Goal: Information Seeking & Learning: Learn about a topic

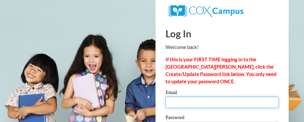
click at [264, 105] on input "Email" at bounding box center [222, 102] width 113 height 11
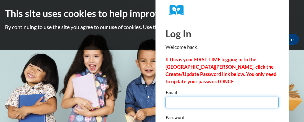
type input "smitchell@highlandsschool.org"
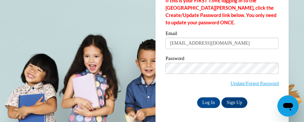
scroll to position [59, 0]
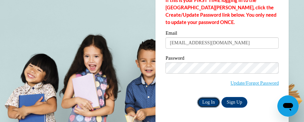
click at [216, 99] on input "Log In" at bounding box center [208, 102] width 23 height 11
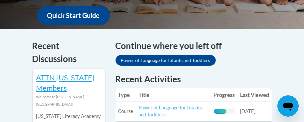
scroll to position [323, 0]
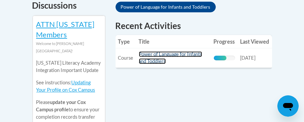
click at [181, 52] on link "Power of Language for Infants and Toddlers" at bounding box center [170, 57] width 63 height 13
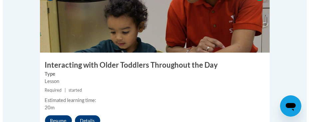
scroll to position [1338, 0]
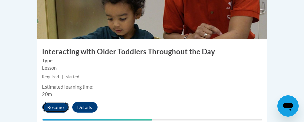
click at [60, 102] on button "Resume" at bounding box center [55, 107] width 27 height 11
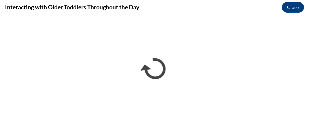
scroll to position [0, 0]
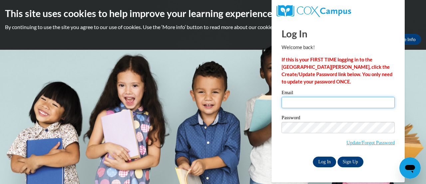
type input "smitchell@highlandsschool.org"
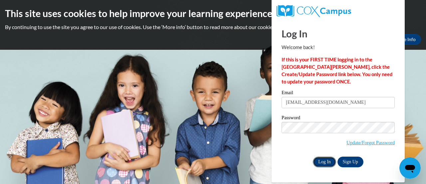
click at [323, 158] on input "Log In" at bounding box center [324, 161] width 23 height 11
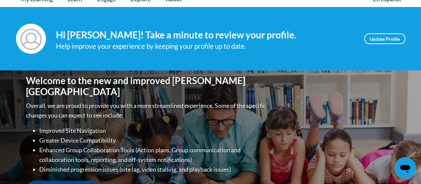
scroll to position [84, 0]
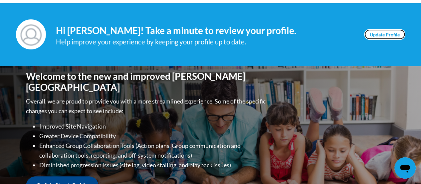
click at [387, 35] on link "Update Profile" at bounding box center [384, 34] width 41 height 11
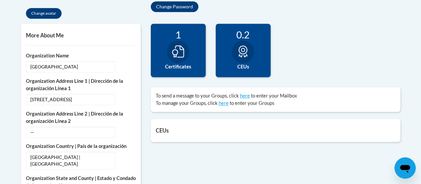
scroll to position [209, 0]
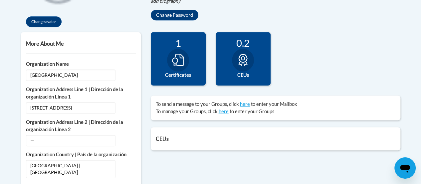
click at [181, 67] on div at bounding box center [178, 60] width 22 height 23
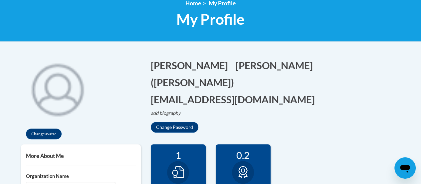
scroll to position [135, 0]
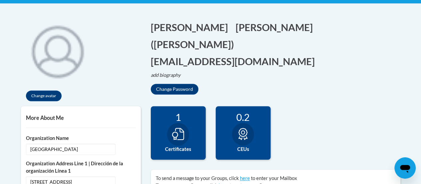
click at [49, 67] on img at bounding box center [57, 50] width 73 height 73
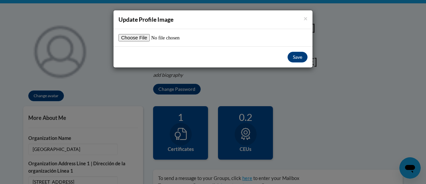
click at [50, 91] on div "× Update Profile Image Save" at bounding box center [213, 92] width 426 height 184
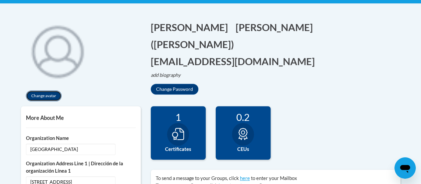
click at [50, 91] on button "Change avatar" at bounding box center [44, 95] width 36 height 11
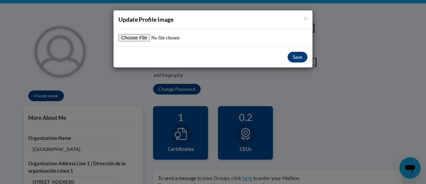
click at [50, 91] on div "× Update Profile Image Save" at bounding box center [213, 92] width 426 height 184
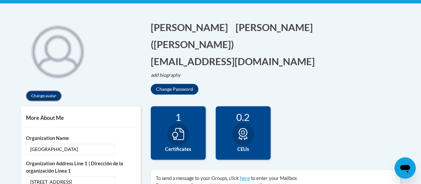
click at [50, 91] on button "Change avatar" at bounding box center [44, 95] width 36 height 11
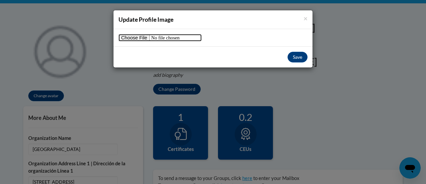
click at [133, 37] on input "file" at bounding box center [160, 37] width 83 height 7
click at [307, 3] on div "× Update Profile Image Save" at bounding box center [213, 92] width 426 height 184
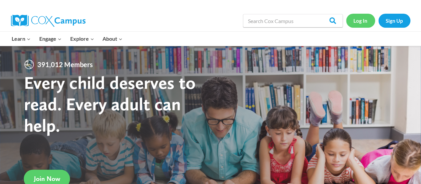
click at [366, 24] on link "Log In" at bounding box center [360, 21] width 29 height 14
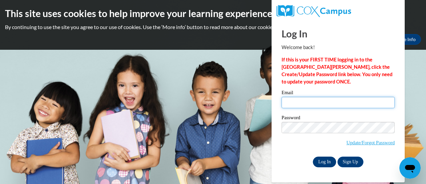
type input "[EMAIL_ADDRESS][DOMAIN_NAME]"
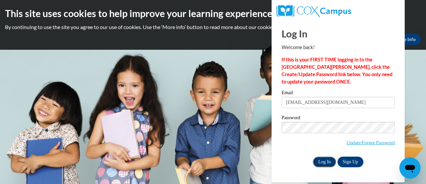
click at [326, 161] on input "Log In" at bounding box center [324, 161] width 23 height 11
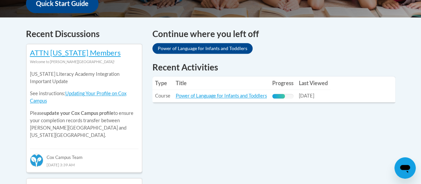
scroll to position [271, 0]
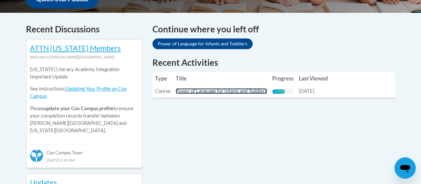
click at [243, 93] on link "Power of Language for Infants and Toddlers" at bounding box center [221, 91] width 91 height 6
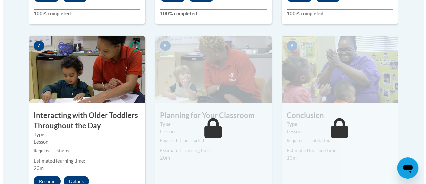
scroll to position [599, 0]
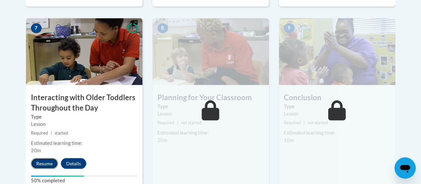
click at [39, 161] on button "Resume" at bounding box center [44, 163] width 27 height 11
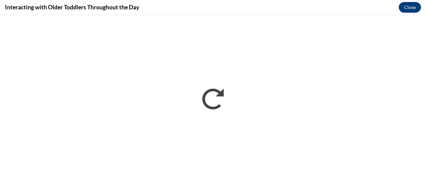
scroll to position [0, 0]
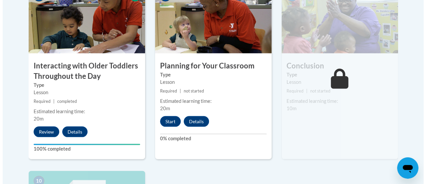
scroll to position [657, 0]
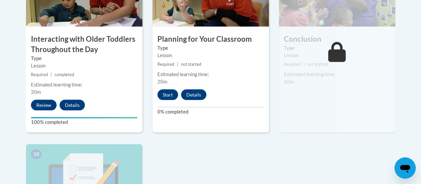
click at [169, 82] on div "Estimated learning time: 20m" at bounding box center [211, 78] width 117 height 15
click at [169, 92] on button "Start" at bounding box center [168, 94] width 21 height 11
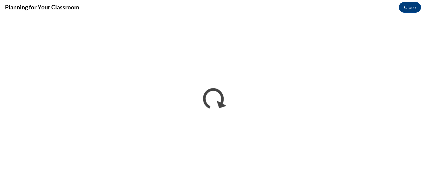
scroll to position [0, 0]
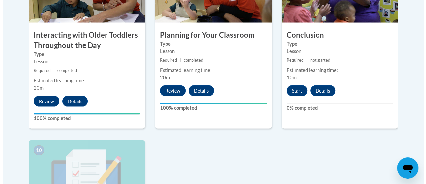
scroll to position [659, 0]
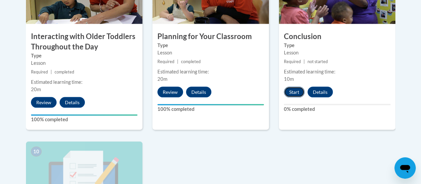
click at [299, 88] on button "Start" at bounding box center [294, 92] width 21 height 11
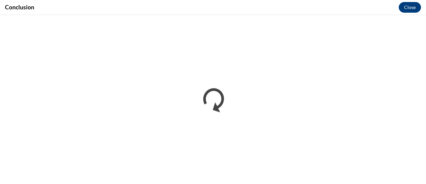
scroll to position [0, 0]
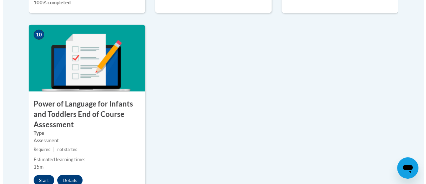
scroll to position [815, 0]
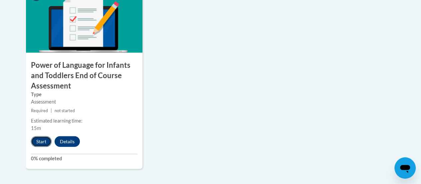
click at [43, 139] on button "Start" at bounding box center [41, 141] width 21 height 11
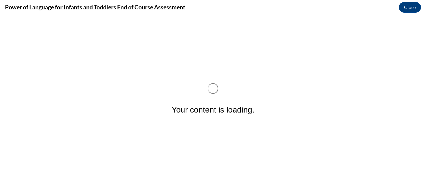
scroll to position [0, 0]
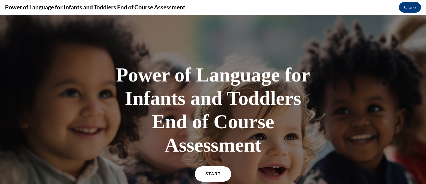
click at [214, 174] on span "START" at bounding box center [212, 173] width 15 height 5
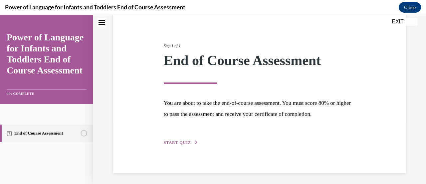
scroll to position [67, 0]
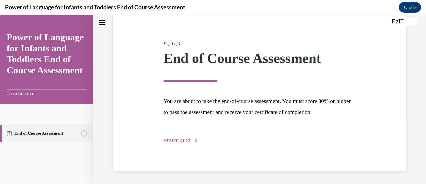
click at [180, 138] on span "START QUIZ" at bounding box center [177, 140] width 27 height 5
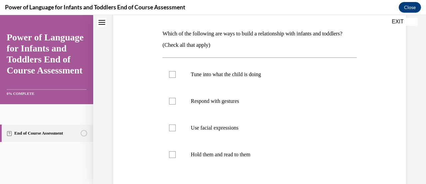
scroll to position [104, 0]
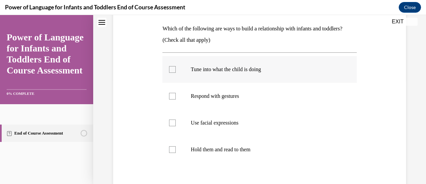
click at [170, 68] on div at bounding box center [172, 69] width 7 height 7
click at [170, 68] on input "Tune into what the child is doing" at bounding box center [172, 69] width 7 height 7
checkbox input "true"
click at [171, 95] on div at bounding box center [172, 96] width 7 height 7
click at [171, 95] on input "Respond with gestures" at bounding box center [172, 96] width 7 height 7
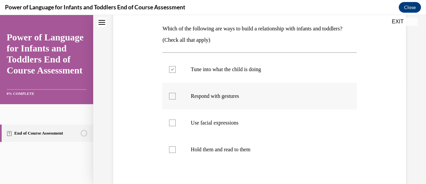
checkbox input "true"
click at [170, 120] on div at bounding box center [172, 122] width 7 height 7
click at [170, 120] on input "Use facial expressions" at bounding box center [172, 122] width 7 height 7
checkbox input "true"
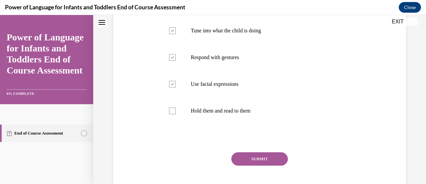
scroll to position [141, 0]
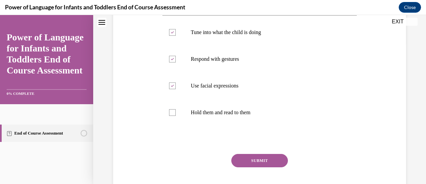
click at [260, 162] on button "SUBMIT" at bounding box center [259, 160] width 57 height 13
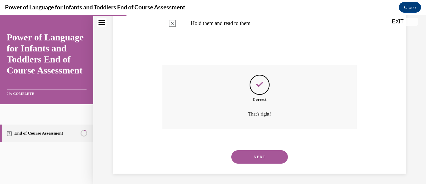
scroll to position [232, 0]
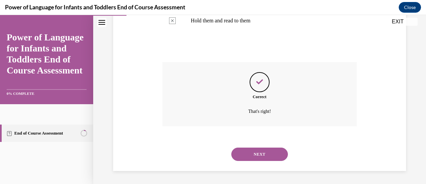
click at [261, 159] on button "NEXT" at bounding box center [259, 153] width 57 height 13
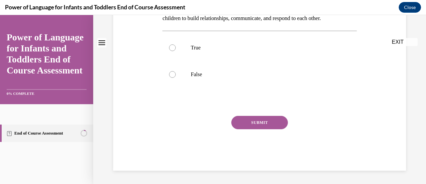
scroll to position [0, 0]
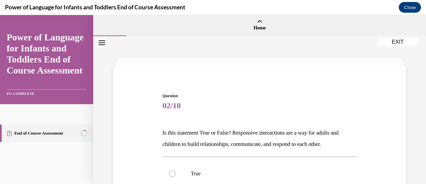
drag, startPoint x: 420, startPoint y: 55, endPoint x: 426, endPoint y: 61, distance: 8.2
click at [421, 61] on div "Home Question 01/10 Which of the following are ways to build a relationship wit…" at bounding box center [259, 99] width 333 height 169
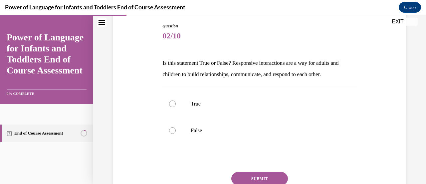
scroll to position [76, 0]
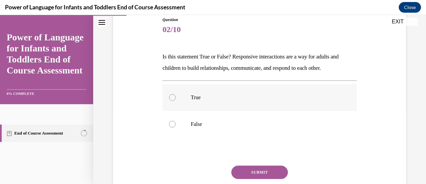
click at [182, 103] on label "True" at bounding box center [260, 97] width 194 height 27
click at [176, 101] on input "True" at bounding box center [172, 97] width 7 height 7
radio input "true"
click at [242, 172] on button "SUBMIT" at bounding box center [259, 171] width 57 height 13
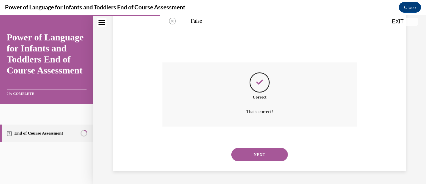
scroll to position [179, 0]
click at [278, 153] on button "NEXT" at bounding box center [259, 153] width 57 height 13
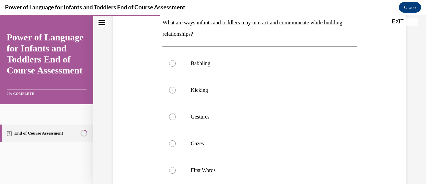
scroll to position [124, 0]
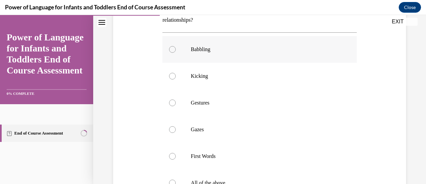
click at [174, 46] on div at bounding box center [172, 49] width 7 height 7
click at [174, 46] on input "Babbling" at bounding box center [172, 49] width 7 height 7
radio input "true"
click at [171, 74] on div at bounding box center [172, 76] width 7 height 7
click at [171, 74] on input "Kicking" at bounding box center [172, 76] width 7 height 7
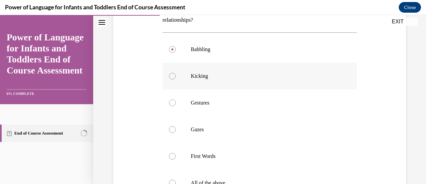
radio input "true"
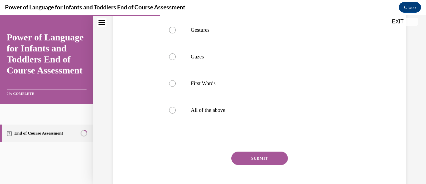
scroll to position [198, 0]
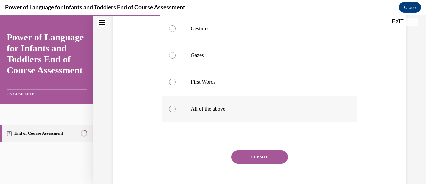
click at [172, 110] on div at bounding box center [172, 108] width 7 height 7
click at [172, 110] on input "All of the above" at bounding box center [172, 108] width 7 height 7
radio input "true"
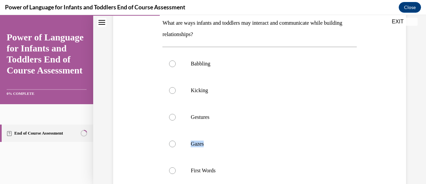
drag, startPoint x: 415, startPoint y: 139, endPoint x: 426, endPoint y: 126, distance: 16.8
click at [421, 126] on div "Home Question 02/10 Is this statement True or False? Responsive interactions ar…" at bounding box center [259, 99] width 333 height 169
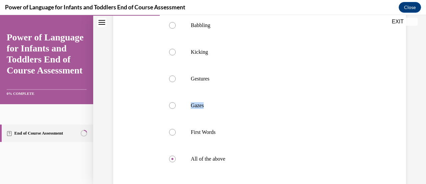
scroll to position [232, 0]
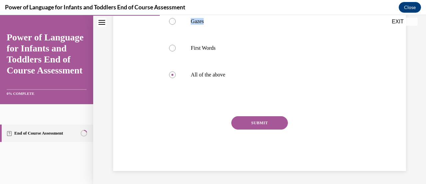
click at [254, 121] on button "SUBMIT" at bounding box center [259, 122] width 57 height 13
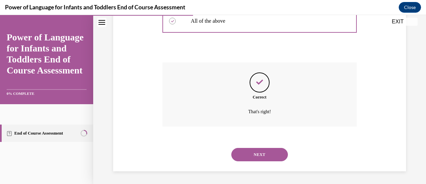
scroll to position [286, 0]
click at [258, 154] on button "NEXT" at bounding box center [259, 153] width 57 height 13
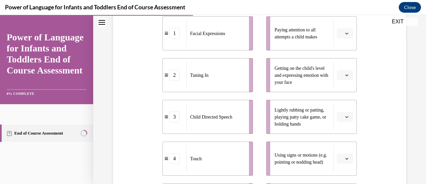
scroll to position [147, 0]
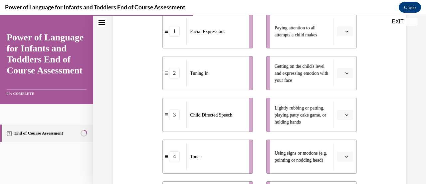
click at [346, 76] on button "button" at bounding box center [345, 73] width 16 height 10
click at [343, 99] on div "1" at bounding box center [340, 100] width 16 height 13
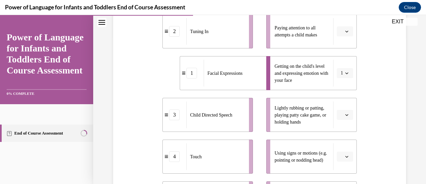
scroll to position [105, 0]
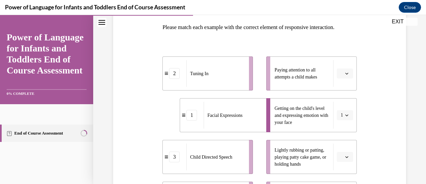
click at [414, 103] on div "Question 04/10 Please match each example with the correct element of responsive…" at bounding box center [259, 142] width 333 height 422
drag, startPoint x: 414, startPoint y: 103, endPoint x: 414, endPoint y: 92, distance: 11.0
click at [414, 92] on div "Question 04/10 Please match each example with the correct element of responsive…" at bounding box center [259, 142] width 333 height 422
drag, startPoint x: 414, startPoint y: 92, endPoint x: 422, endPoint y: 98, distance: 9.8
click at [421, 98] on div "Home Question 03/10 What are ways infants and toddlers may interact and communi…" at bounding box center [259, 99] width 333 height 169
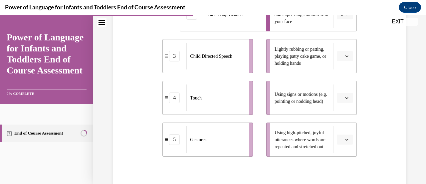
scroll to position [211, 0]
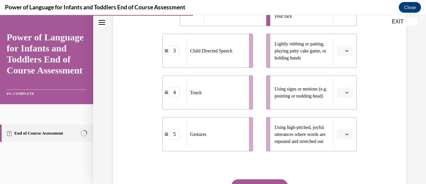
click at [349, 139] on li "Using high-pitched, joyful utterances where words are repeated and stretched out" at bounding box center [311, 134] width 91 height 34
click at [346, 135] on button "button" at bounding box center [345, 134] width 16 height 10
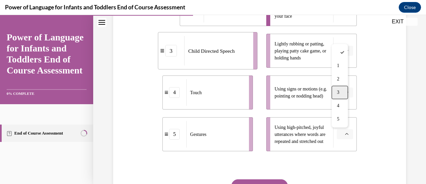
click at [345, 96] on div "3" at bounding box center [340, 92] width 16 height 13
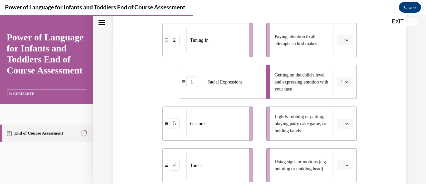
scroll to position [142, 0]
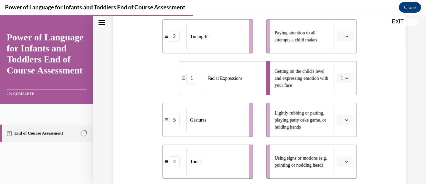
click at [346, 36] on button "button" at bounding box center [345, 36] width 16 height 10
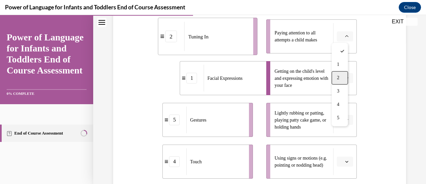
click at [346, 74] on div "2" at bounding box center [340, 77] width 16 height 13
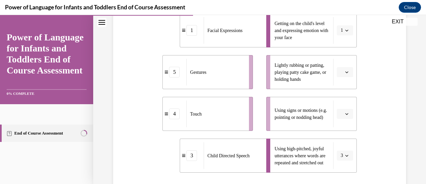
scroll to position [189, 0]
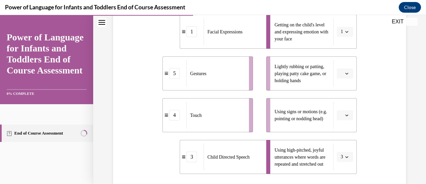
click at [344, 77] on button "button" at bounding box center [345, 73] width 16 height 10
click at [339, 143] on span "4" at bounding box center [338, 141] width 2 height 5
click at [338, 120] on li "Using signs or motions (e.g. pointing or nodding head)" at bounding box center [311, 115] width 91 height 34
click at [345, 115] on icon "button" at bounding box center [346, 114] width 3 height 3
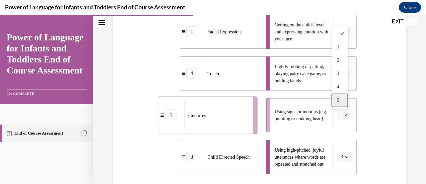
click at [342, 106] on div "5" at bounding box center [340, 100] width 16 height 13
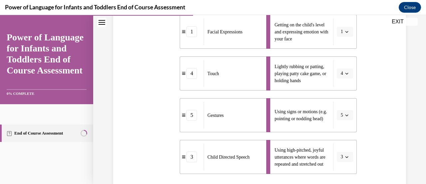
scroll to position [274, 0]
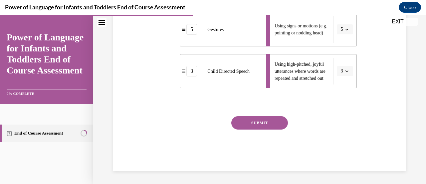
click at [269, 124] on button "SUBMIT" at bounding box center [259, 122] width 57 height 13
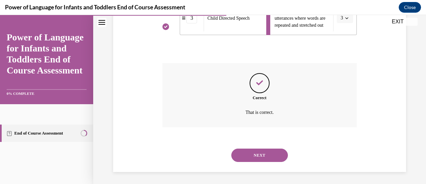
scroll to position [328, 0]
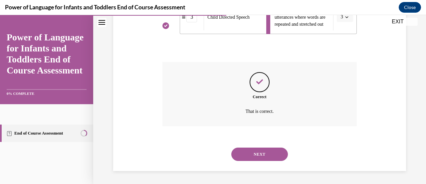
click at [266, 153] on button "NEXT" at bounding box center [259, 153] width 57 height 13
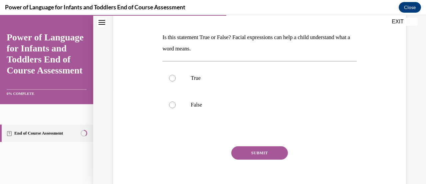
scroll to position [97, 0]
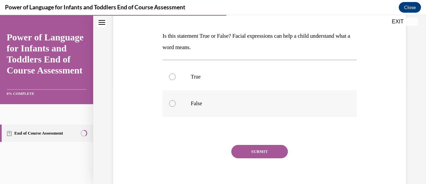
click at [221, 96] on label "False" at bounding box center [260, 103] width 194 height 27
click at [176, 100] on input "False" at bounding box center [172, 103] width 7 height 7
radio input "true"
click at [223, 81] on label "True" at bounding box center [260, 76] width 194 height 27
click at [176, 80] on input "True" at bounding box center [172, 76] width 7 height 7
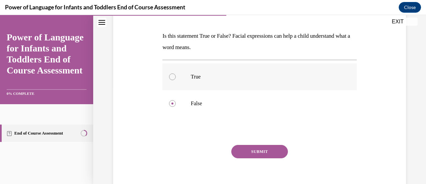
radio input "true"
click at [244, 151] on button "SUBMIT" at bounding box center [259, 151] width 57 height 13
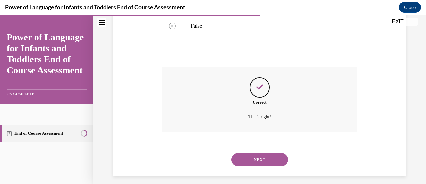
scroll to position [179, 0]
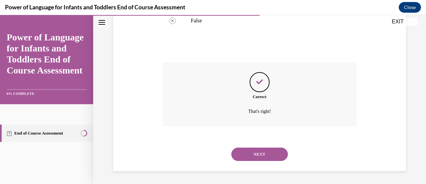
click at [259, 158] on button "NEXT" at bounding box center [259, 153] width 57 height 13
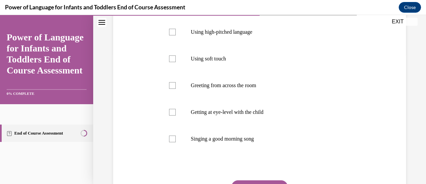
scroll to position [138, 0]
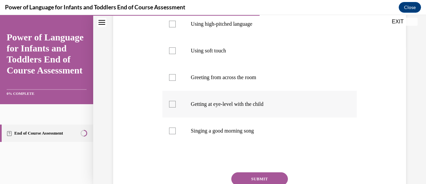
click at [270, 107] on p "Getting at eye-level with the child" at bounding box center [265, 104] width 149 height 7
click at [176, 107] on input "Getting at eye-level with the child" at bounding box center [172, 104] width 7 height 7
checkbox input "true"
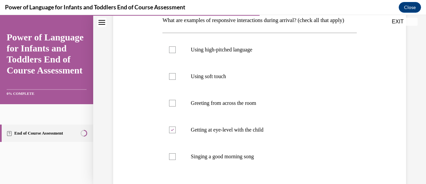
scroll to position [123, 0]
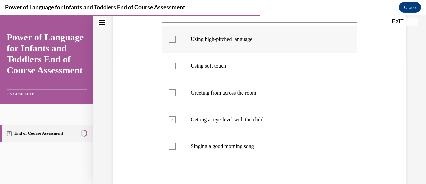
click at [274, 53] on label "Using high-pitched language" at bounding box center [260, 39] width 194 height 27
click at [176, 43] on input "Using high-pitched language" at bounding box center [172, 39] width 7 height 7
checkbox input "true"
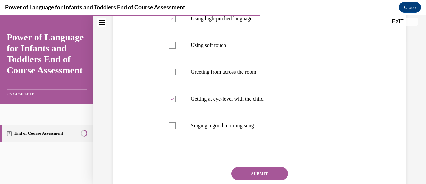
scroll to position [151, 0]
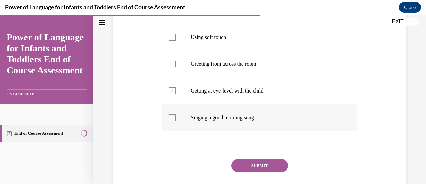
click at [250, 121] on p "Singing a good morning song" at bounding box center [265, 117] width 149 height 7
click at [176, 121] on input "Singing a good morning song" at bounding box center [172, 117] width 7 height 7
checkbox input "true"
click at [337, 49] on label "Using soft touch" at bounding box center [260, 37] width 194 height 27
click at [176, 41] on input "Using soft touch" at bounding box center [172, 37] width 7 height 7
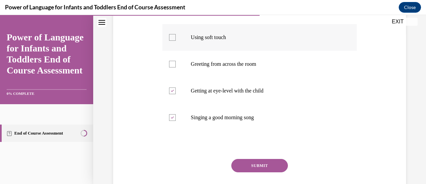
checkbox input "true"
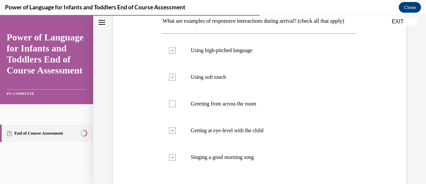
scroll to position [205, 0]
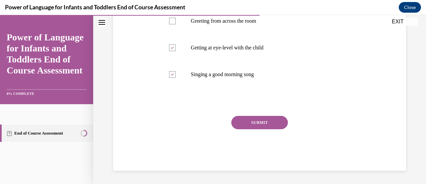
click at [267, 124] on button "SUBMIT" at bounding box center [259, 122] width 57 height 13
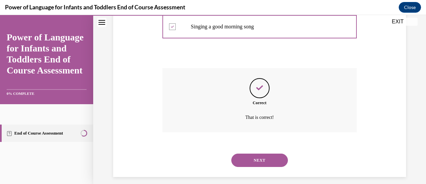
scroll to position [259, 0]
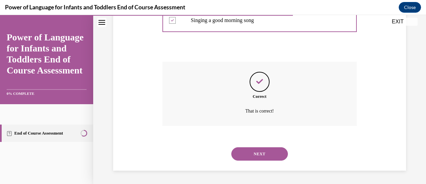
click at [266, 150] on button "NEXT" at bounding box center [259, 153] width 57 height 13
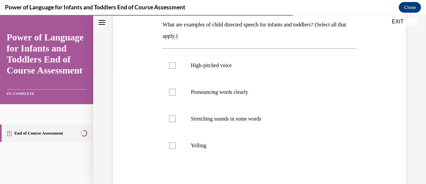
scroll to position [109, 0]
click at [315, 67] on p "High-pitched voice" at bounding box center [265, 64] width 149 height 7
click at [176, 67] on input "High-pitched voice" at bounding box center [172, 64] width 7 height 7
checkbox input "true"
click at [340, 90] on label "Pronouncing words clearly" at bounding box center [260, 91] width 194 height 27
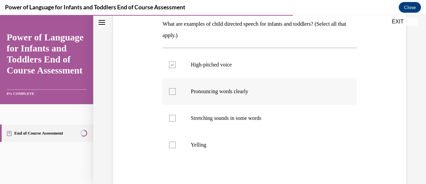
click at [176, 90] on input "Pronouncing words clearly" at bounding box center [172, 91] width 7 height 7
checkbox input "true"
drag, startPoint x: 419, startPoint y: 132, endPoint x: 420, endPoint y: 135, distance: 3.8
click at [420, 135] on div "Question 07/10 What are examples of child directed speech for infants and toddl…" at bounding box center [259, 90] width 333 height 326
drag, startPoint x: 420, startPoint y: 135, endPoint x: 426, endPoint y: 124, distance: 13.1
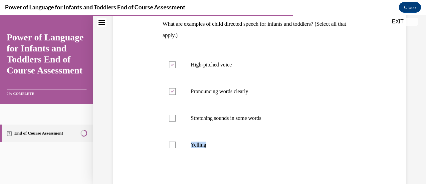
click at [421, 124] on div "Home Question 06/10 What are examples of responsive interactions during arrival…" at bounding box center [259, 99] width 333 height 169
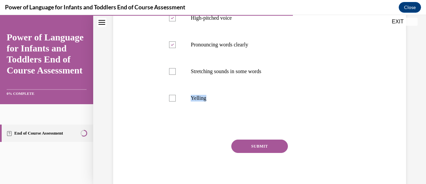
scroll to position [155, 0]
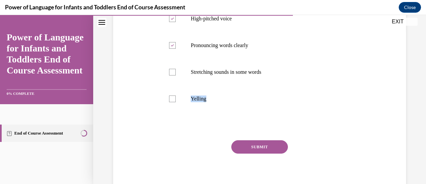
click at [355, 88] on div "Question 07/10 What are examples of child directed speech for infants and toddl…" at bounding box center [260, 56] width 296 height 276
click at [306, 64] on label "Stretching sounds in some words" at bounding box center [260, 72] width 194 height 27
click at [176, 69] on input "Stretching sounds in some words" at bounding box center [172, 72] width 7 height 7
checkbox input "true"
click at [270, 146] on button "SUBMIT" at bounding box center [259, 146] width 57 height 13
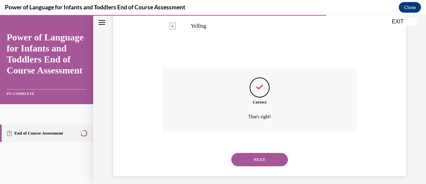
scroll to position [232, 0]
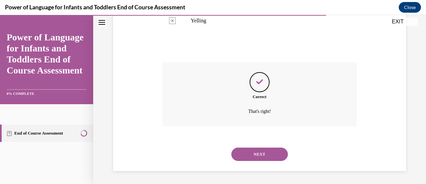
click at [270, 153] on button "NEXT" at bounding box center [259, 153] width 57 height 13
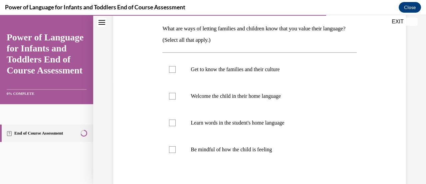
scroll to position [111, 0]
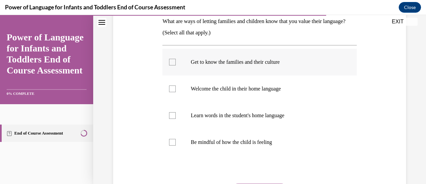
click at [256, 61] on p "Get to know the families and their culture" at bounding box center [265, 62] width 149 height 7
click at [176, 61] on input "Get to know the families and their culture" at bounding box center [172, 62] width 7 height 7
checkbox input "true"
click at [304, 118] on label "Learn words in the student's home language" at bounding box center [260, 115] width 194 height 27
click at [176, 118] on input "Learn words in the student's home language" at bounding box center [172, 115] width 7 height 7
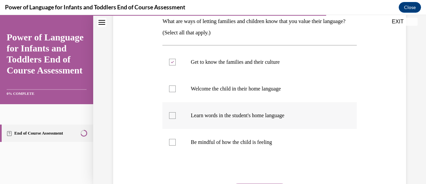
checkbox input "true"
click at [338, 91] on label "Welcome the child in their home language" at bounding box center [260, 88] width 194 height 27
click at [176, 91] on input "Welcome the child in their home language" at bounding box center [172, 88] width 7 height 7
checkbox input "true"
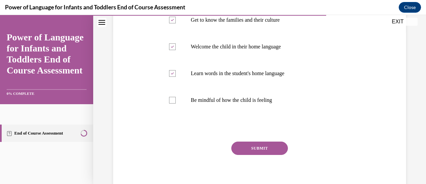
scroll to position [179, 0]
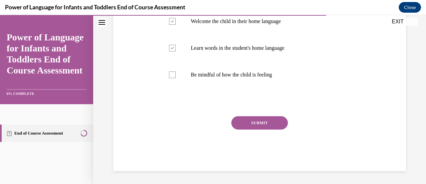
click at [273, 118] on button "SUBMIT" at bounding box center [259, 122] width 57 height 13
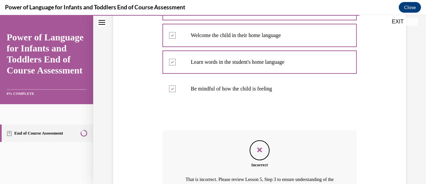
scroll to position [240, 0]
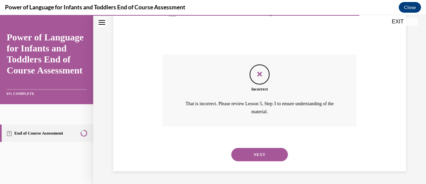
click at [273, 148] on button "NEXT" at bounding box center [259, 154] width 57 height 13
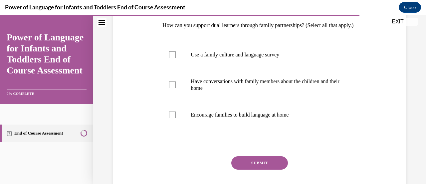
scroll to position [106, 0]
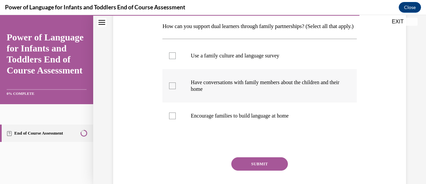
click at [337, 97] on label "Have conversations with family members about the children and their home" at bounding box center [260, 85] width 194 height 33
click at [176, 89] on input "Have conversations with family members about the children and their home" at bounding box center [172, 85] width 7 height 7
checkbox input "true"
click at [329, 123] on label "Encourage families to build language at home" at bounding box center [260, 115] width 194 height 27
click at [176, 119] on input "Encourage families to build language at home" at bounding box center [172, 115] width 7 height 7
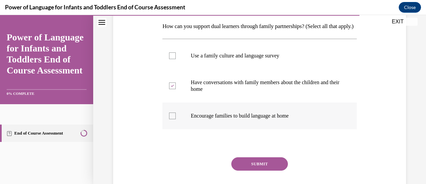
checkbox input "true"
click at [270, 170] on button "SUBMIT" at bounding box center [259, 163] width 57 height 13
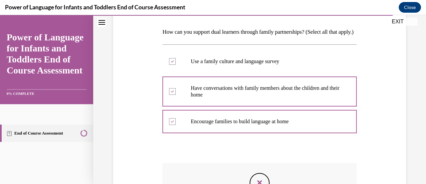
scroll to position [220, 0]
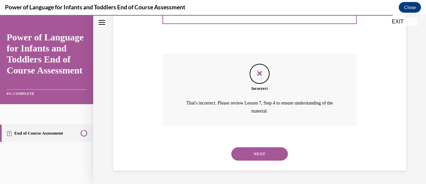
click at [275, 155] on button "NEXT" at bounding box center [259, 153] width 57 height 13
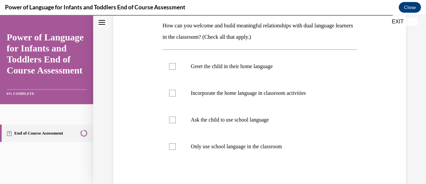
scroll to position [107, 0]
click at [172, 72] on label "Greet the child in their home language" at bounding box center [260, 66] width 194 height 27
click at [172, 69] on input "Greet the child in their home language" at bounding box center [172, 66] width 7 height 7
checkbox input "true"
click at [342, 97] on label "Incorporate the home language in classroom activities" at bounding box center [260, 92] width 194 height 27
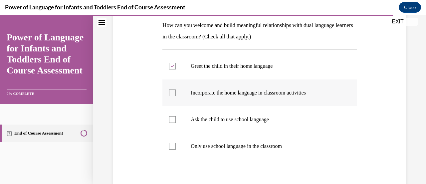
click at [176, 96] on input "Incorporate the home language in classroom activities" at bounding box center [172, 92] width 7 height 7
checkbox input "true"
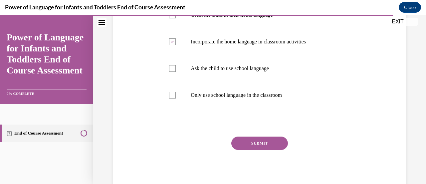
scroll to position [159, 0]
click at [253, 141] on button "SUBMIT" at bounding box center [259, 142] width 57 height 13
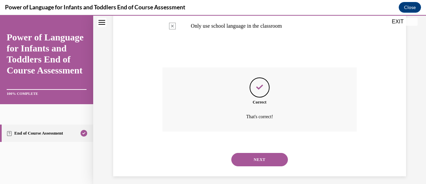
scroll to position [232, 0]
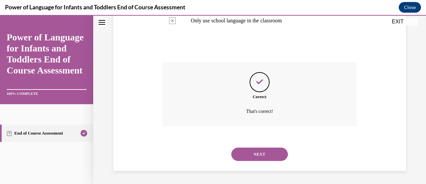
click at [258, 155] on button "NEXT" at bounding box center [259, 153] width 57 height 13
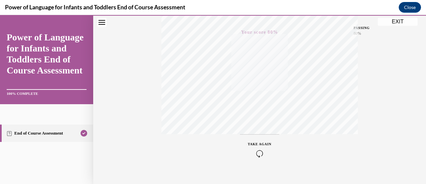
scroll to position [173, 0]
click at [395, 21] on button "EXIT" at bounding box center [398, 22] width 40 height 8
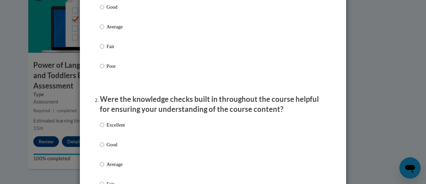
scroll to position [81, 0]
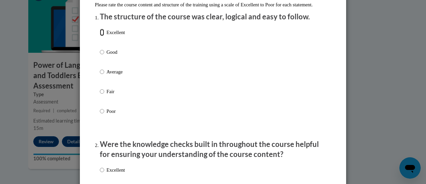
click at [100, 36] on input "Excellent" at bounding box center [102, 32] width 4 height 7
radio input "true"
click at [100, 173] on input "Excellent" at bounding box center [102, 169] width 4 height 7
radio input "true"
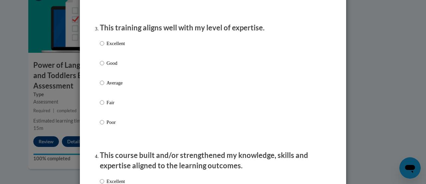
scroll to position [362, 0]
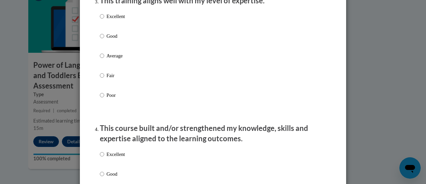
click at [120, 20] on p "Excellent" at bounding box center [116, 16] width 18 height 7
click at [104, 20] on input "Excellent" at bounding box center [102, 16] width 4 height 7
radio input "true"
click at [100, 158] on input "Excellent" at bounding box center [102, 153] width 4 height 7
radio input "true"
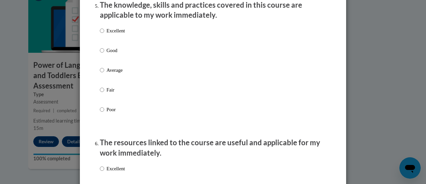
scroll to position [622, 0]
click at [116, 34] on p "Excellent" at bounding box center [116, 30] width 18 height 7
click at [104, 34] on input "Excellent" at bounding box center [102, 30] width 4 height 7
radio input "true"
click at [100, 172] on input "Excellent" at bounding box center [102, 168] width 4 height 7
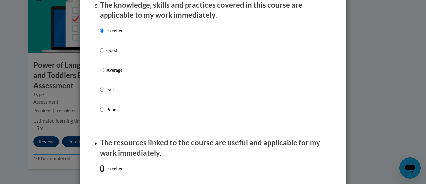
radio input "true"
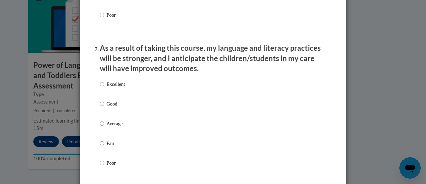
scroll to position [868, 0]
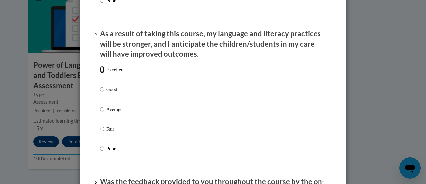
click at [101, 73] on input "Excellent" at bounding box center [102, 69] width 4 height 7
radio input "true"
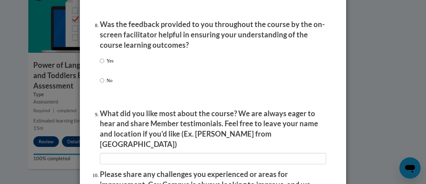
scroll to position [1027, 0]
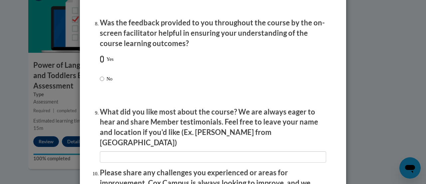
click at [100, 63] on input "Yes" at bounding box center [102, 58] width 4 height 7
radio input "true"
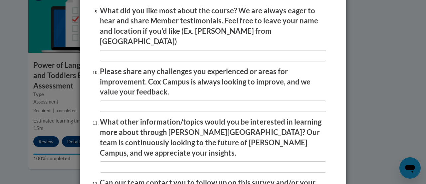
scroll to position [1130, 0]
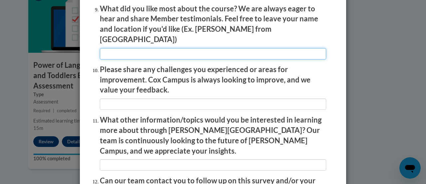
click at [282, 48] on input "textbox" at bounding box center [213, 53] width 226 height 11
type input "e"
click at [282, 48] on input "textbox" at bounding box center [213, 53] width 226 height 11
type input "they are very helpful"
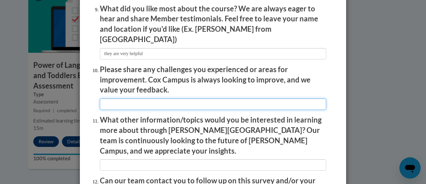
click at [165, 102] on input "textbox" at bounding box center [213, 103] width 226 height 11
type input "no improve"
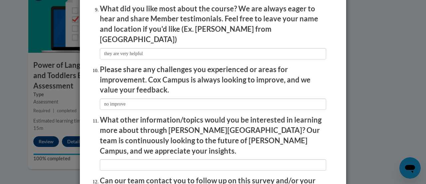
scroll to position [1201, 0]
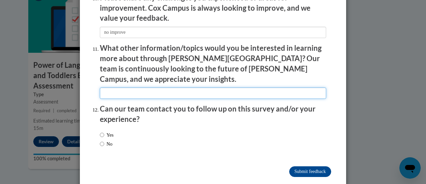
click at [291, 87] on input "textbox" at bounding box center [213, 92] width 226 height 11
type input "behavior"
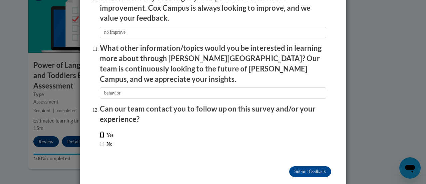
click at [100, 131] on input "Yes" at bounding box center [102, 134] width 4 height 7
radio input "true"
click at [321, 166] on input "Submit feedback" at bounding box center [310, 171] width 42 height 11
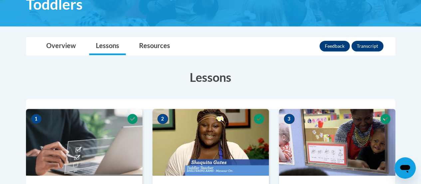
scroll to position [139, 0]
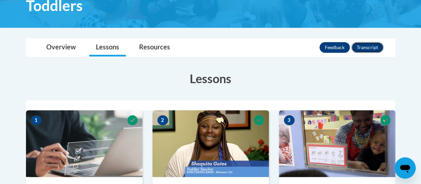
click at [379, 46] on button "Transcript" at bounding box center [368, 47] width 32 height 11
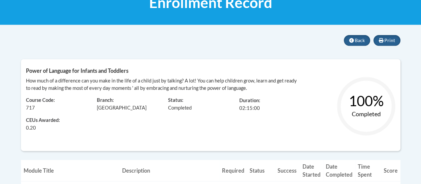
scroll to position [115, 0]
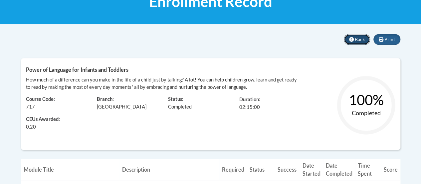
click at [351, 43] on button "Back" at bounding box center [357, 39] width 26 height 11
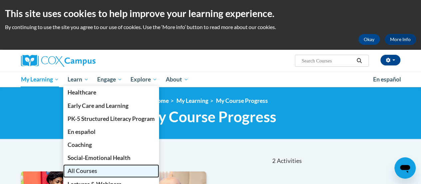
click at [95, 170] on span "All Courses" at bounding box center [83, 170] width 30 height 7
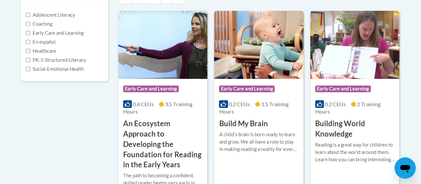
scroll to position [162, 0]
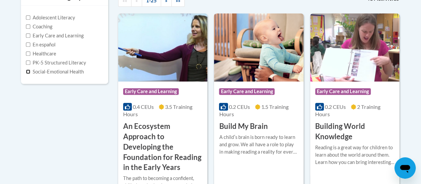
click at [27, 70] on input "Social-Emotional Health" at bounding box center [28, 71] width 4 height 4
checkbox input "true"
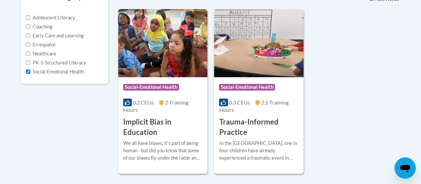
click at [61, 57] on div "Healthcare" at bounding box center [65, 53] width 78 height 7
drag, startPoint x: 61, startPoint y: 57, endPoint x: 62, endPoint y: 54, distance: 3.6
click at [62, 54] on div "Healthcare" at bounding box center [65, 53] width 78 height 7
click at [29, 50] on label "Healthcare" at bounding box center [41, 53] width 30 height 7
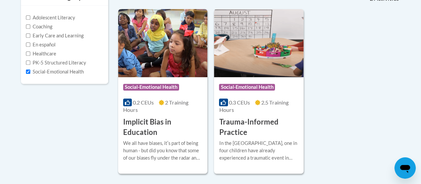
click at [29, 51] on input "Healthcare" at bounding box center [28, 53] width 4 height 4
checkbox input "true"
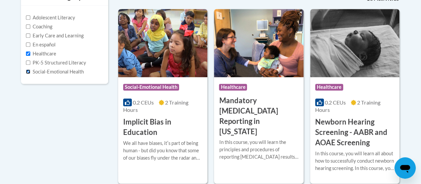
click at [28, 70] on input "Social-Emotional Health" at bounding box center [28, 71] width 4 height 4
checkbox input "false"
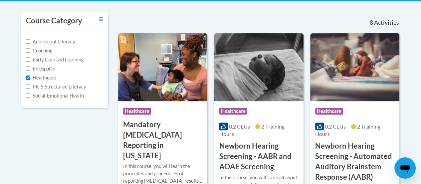
scroll to position [139, 0]
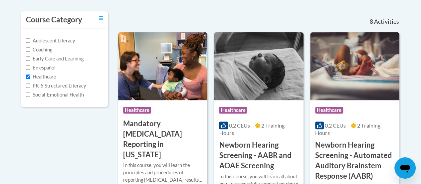
click at [57, 39] on label "Adolescent Literacy" at bounding box center [50, 40] width 49 height 7
click at [30, 39] on input "Adolescent Literacy" at bounding box center [28, 40] width 4 height 4
click at [57, 39] on label "Adolescent Literacy" at bounding box center [50, 40] width 49 height 7
click at [30, 39] on input "Adolescent Literacy" at bounding box center [28, 40] width 4 height 4
click at [28, 38] on label "Adolescent Literacy" at bounding box center [50, 40] width 49 height 7
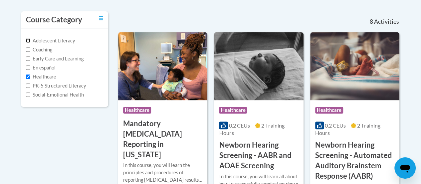
click at [28, 38] on input "Adolescent Literacy" at bounding box center [28, 40] width 4 height 4
checkbox input "true"
click at [27, 77] on input "Healthcare" at bounding box center [28, 76] width 4 height 4
checkbox input "false"
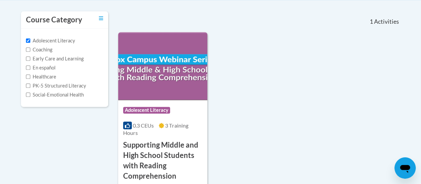
click at [58, 57] on label "Early Care and Learning" at bounding box center [55, 58] width 58 height 7
click at [30, 57] on input "Early Care and Learning" at bounding box center [28, 58] width 4 height 4
checkbox input "true"
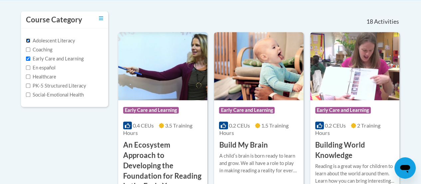
click at [27, 39] on input "Adolescent Literacy" at bounding box center [28, 40] width 4 height 4
checkbox input "false"
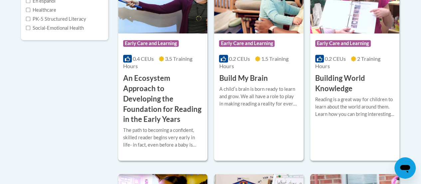
scroll to position [204, 0]
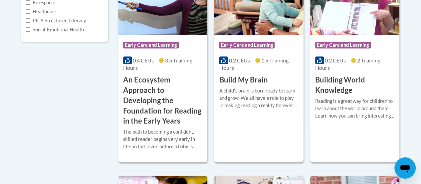
click at [373, 35] on div "Course Category: Early Care and Learning 0.2 CEUs 2 Training Hours COURSE Build…" at bounding box center [354, 65] width 89 height 60
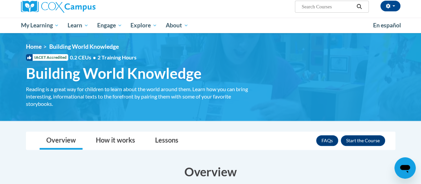
scroll to position [41, 0]
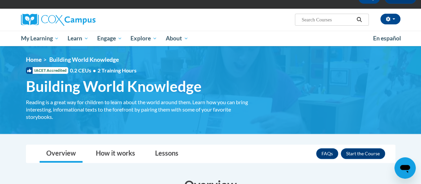
click at [337, 24] on span "Search Search..." at bounding box center [332, 20] width 74 height 12
click at [339, 22] on input "Search..." at bounding box center [327, 20] width 53 height 8
type input "infants"
click at [360, 19] on icon "Search" at bounding box center [359, 19] width 6 height 5
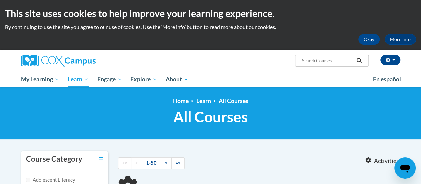
type input "infants"
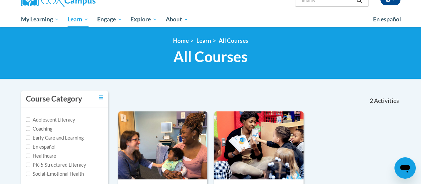
scroll to position [60, 0]
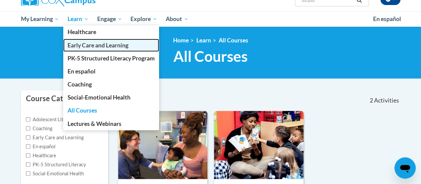
click at [101, 45] on span "Early Care and Learning" at bounding box center [98, 45] width 61 height 7
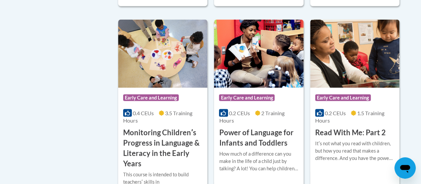
scroll to position [695, 0]
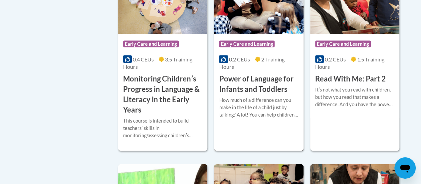
click at [218, 59] on div "Course Category: Early Care and Learning 0.2 CEUs 2 Training Hours COURSE Power…" at bounding box center [258, 64] width 89 height 60
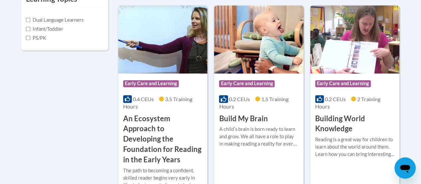
scroll to position [248, 0]
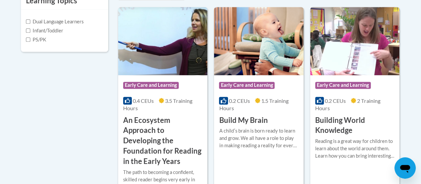
click at [374, 43] on img at bounding box center [354, 41] width 89 height 68
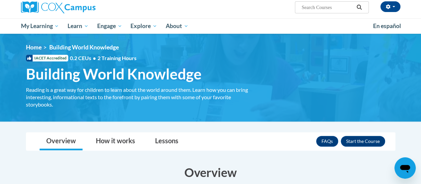
scroll to position [54, 0]
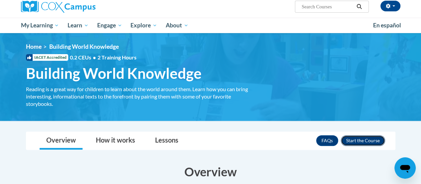
click at [372, 141] on button "Enroll" at bounding box center [363, 140] width 44 height 11
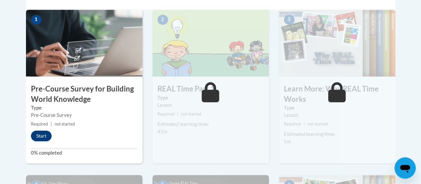
scroll to position [17, 0]
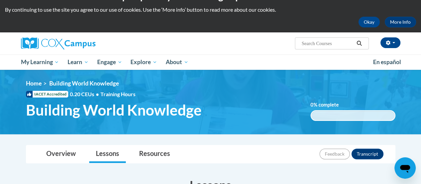
click at [319, 44] on input "Search..." at bounding box center [327, 43] width 53 height 8
type input "quality childcare and learning"
click at [360, 43] on icon "Search" at bounding box center [359, 43] width 6 height 5
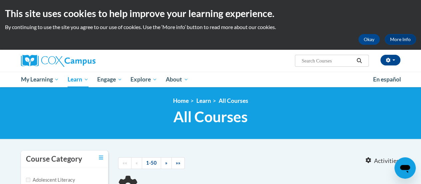
type input "quality childcare and learning"
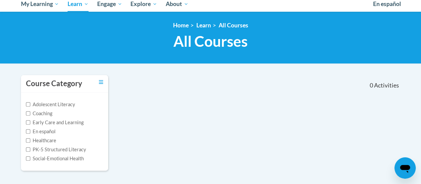
scroll to position [72, 0]
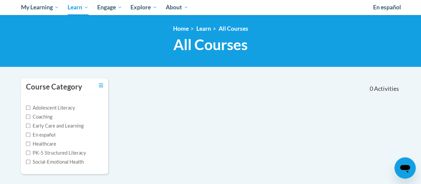
click at [73, 104] on label "Adolescent Literacy" at bounding box center [50, 107] width 49 height 7
click at [30, 105] on input "Adolescent Literacy" at bounding box center [28, 107] width 4 height 4
checkbox input "true"
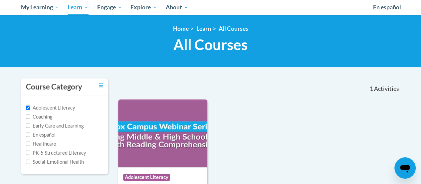
click at [295, 94] on nav "«« « 1-1 » »» 1 Activities CEUs" at bounding box center [259, 88] width 292 height 21
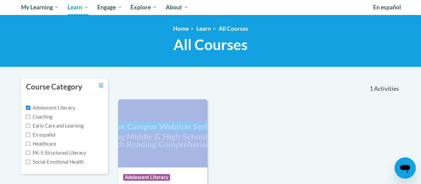
click at [295, 94] on nav "«« « 1-1 » »» 1 Activities CEUs" at bounding box center [259, 88] width 292 height 21
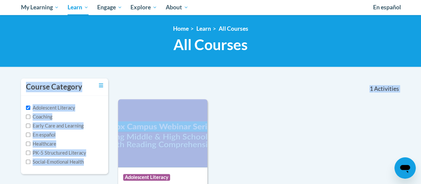
drag, startPoint x: 295, startPoint y: 94, endPoint x: 425, endPoint y: 50, distance: 136.8
click at [421, 50] on html "This site uses cookies to help improve your learning experience. By continuing …" at bounding box center [210, 20] width 421 height 184
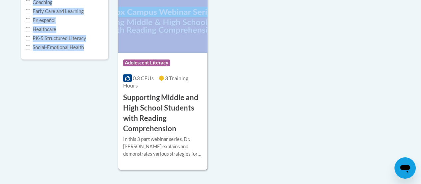
scroll to position [186, 0]
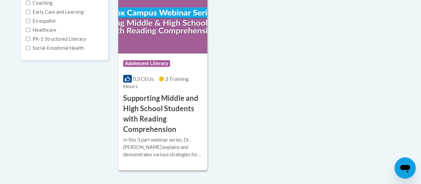
click at [399, 70] on div "Course Category: Adolescent Literacy 0.3 CEUs 3 Training Hours COURSE Supportin…" at bounding box center [259, 77] width 282 height 185
click at [74, 45] on label "Social-Emotional Health" at bounding box center [55, 47] width 58 height 7
click at [30, 46] on input "Social-Emotional Health" at bounding box center [28, 48] width 4 height 4
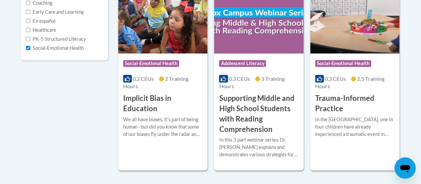
click at [72, 32] on div "Healthcare" at bounding box center [65, 29] width 78 height 7
click at [71, 25] on div "Adolescent Literacy Coaching Early Care and Learning En español Healthcare PK-5…" at bounding box center [65, 20] width 78 height 61
click at [28, 48] on input "Social-Emotional Health" at bounding box center [28, 48] width 4 height 4
checkbox input "false"
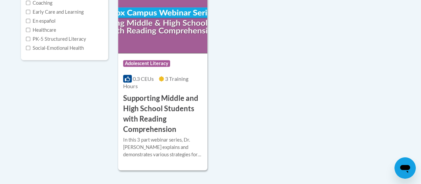
click at [28, 32] on label "Healthcare" at bounding box center [41, 29] width 30 height 7
click at [28, 32] on input "Healthcare" at bounding box center [28, 30] width 4 height 4
checkbox input "true"
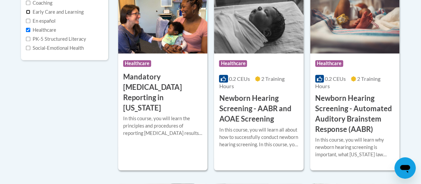
click at [26, 12] on input "Early Care and Learning" at bounding box center [28, 12] width 4 height 4
checkbox input "true"
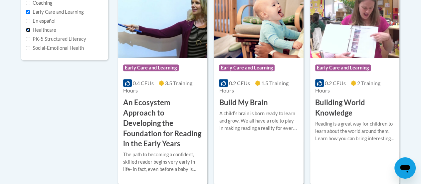
click at [27, 28] on input "Healthcare" at bounding box center [28, 30] width 4 height 4
checkbox input "false"
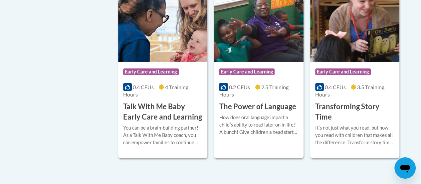
scroll to position [1160, 0]
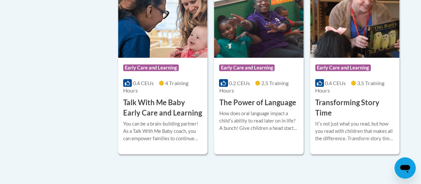
click at [177, 55] on img at bounding box center [162, 24] width 89 height 68
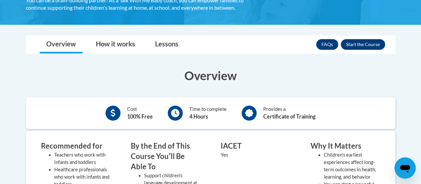
scroll to position [162, 0]
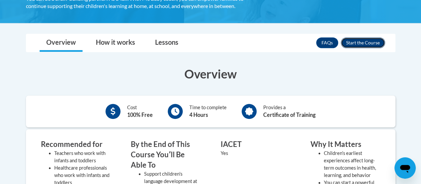
click at [364, 44] on button "Enroll" at bounding box center [363, 42] width 44 height 11
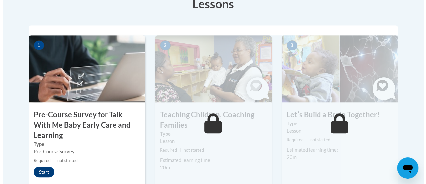
scroll to position [233, 0]
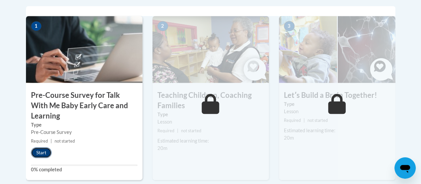
click at [40, 148] on button "Start" at bounding box center [41, 152] width 21 height 11
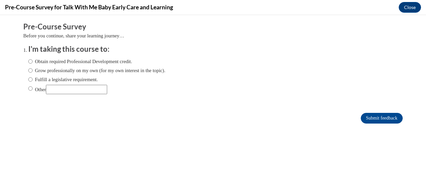
scroll to position [0, 0]
click at [28, 63] on input "Obtain required Professional Development credit." at bounding box center [30, 61] width 4 height 7
radio input "true"
click at [28, 60] on input "Obtain required Professional Development credit." at bounding box center [30, 61] width 4 height 7
click at [364, 117] on input "Submit feedback" at bounding box center [382, 118] width 42 height 11
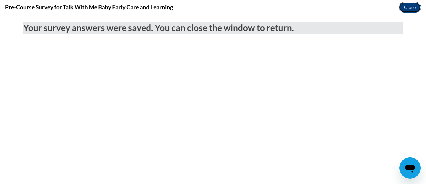
click at [406, 8] on button "Close" at bounding box center [410, 7] width 22 height 11
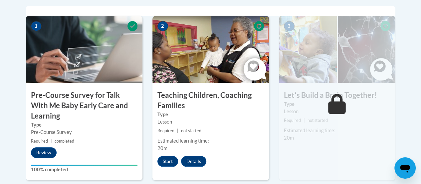
click at [174, 154] on div "2 Teaching Children, Coaching Families Type Lesson Required | not started Estim…" at bounding box center [211, 98] width 117 height 164
click at [172, 161] on button "Start" at bounding box center [168, 161] width 21 height 11
